Goal: Browse casually

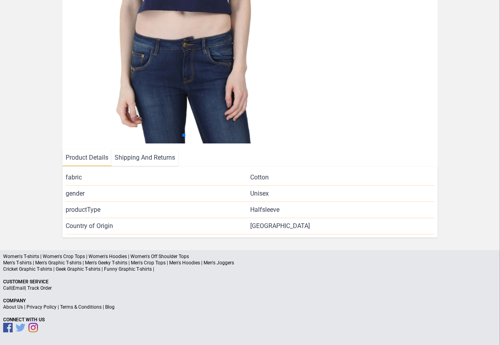
scroll to position [218, 0]
